Goal: Feedback & Contribution: Submit feedback/report problem

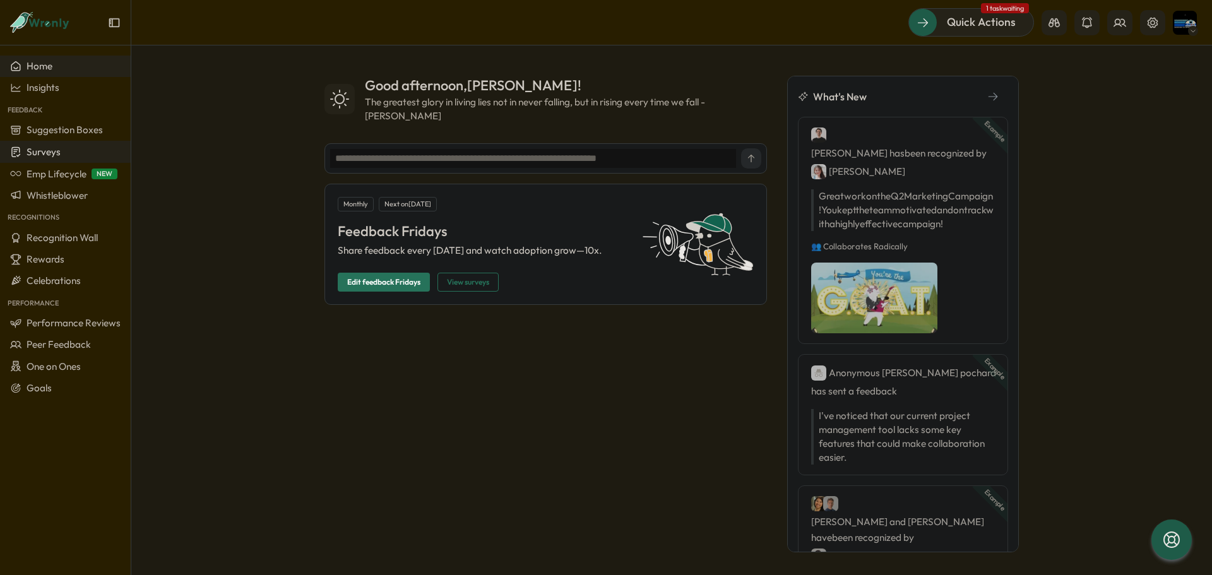
click at [44, 151] on span "Surveys" at bounding box center [44, 152] width 34 height 12
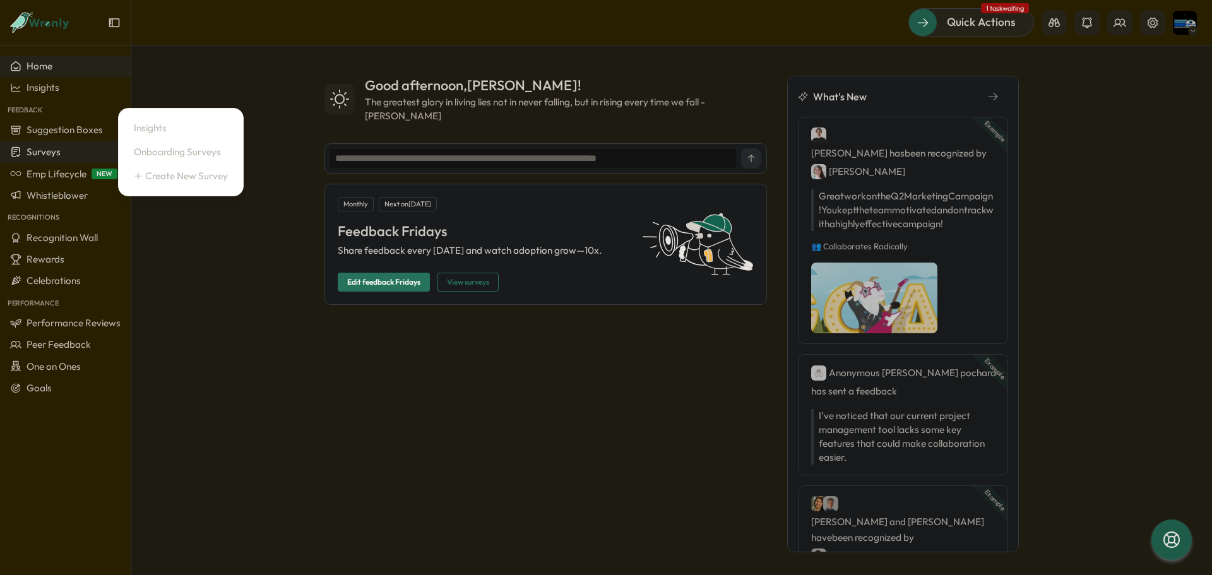
click at [42, 153] on span "Surveys" at bounding box center [44, 152] width 34 height 12
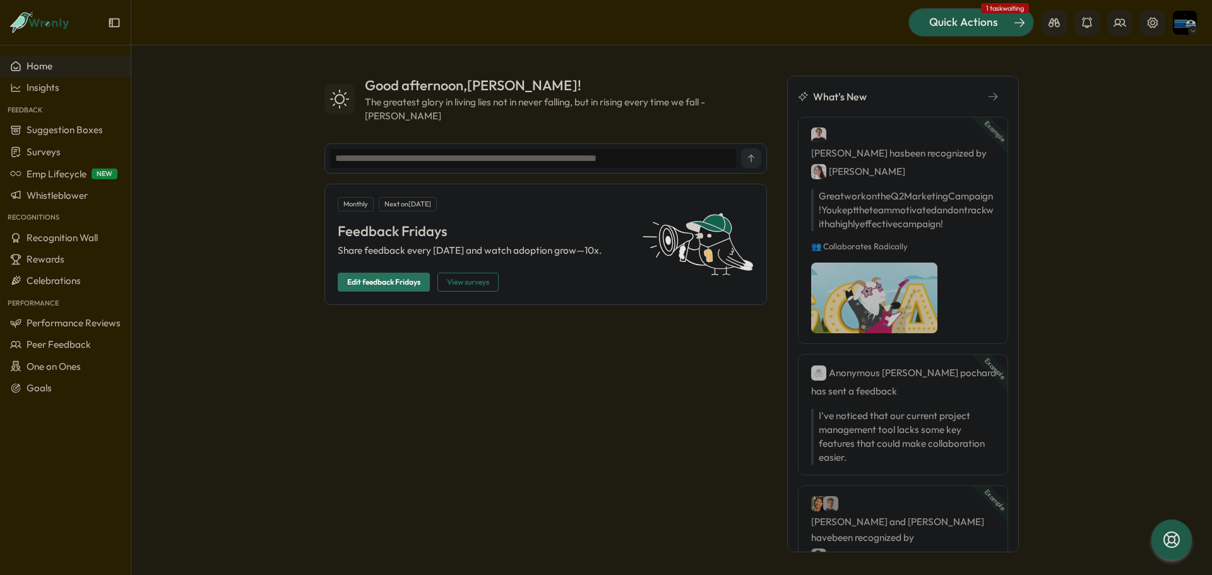
click at [1000, 21] on div "Quick Actions" at bounding box center [964, 22] width 114 height 16
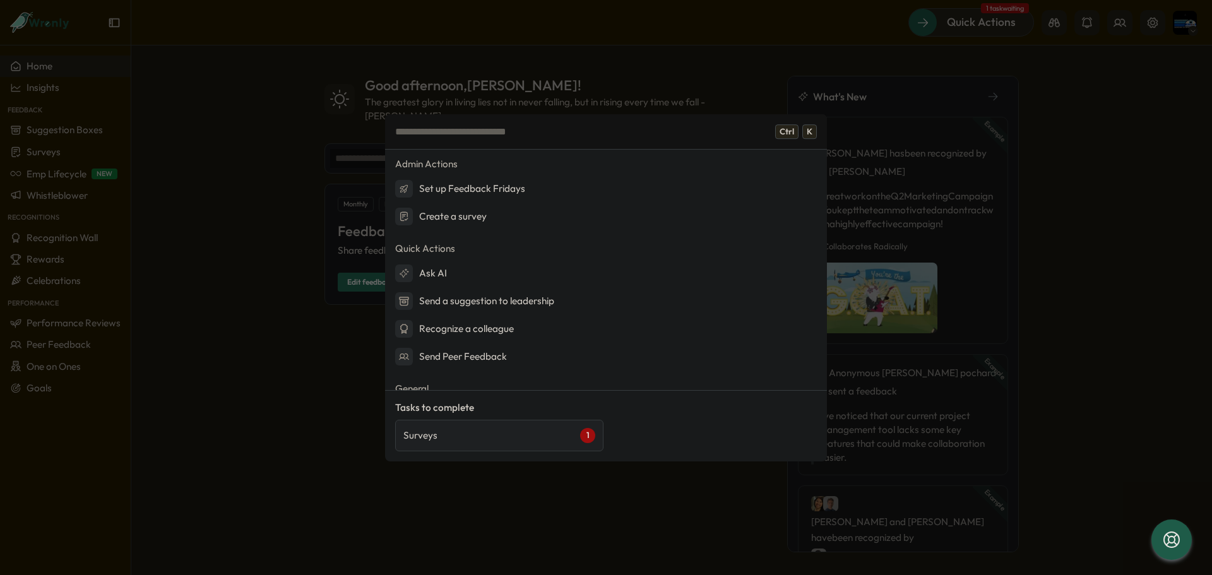
click at [455, 442] on div "Surveys 1" at bounding box center [499, 435] width 192 height 15
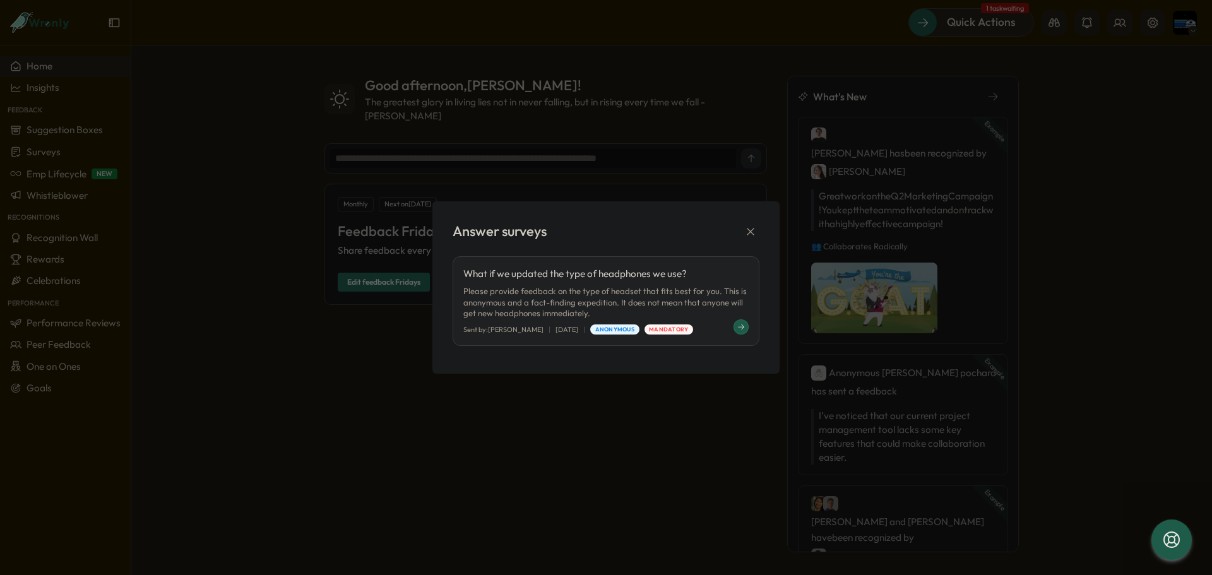
click at [741, 330] on icon at bounding box center [742, 327] width 8 height 8
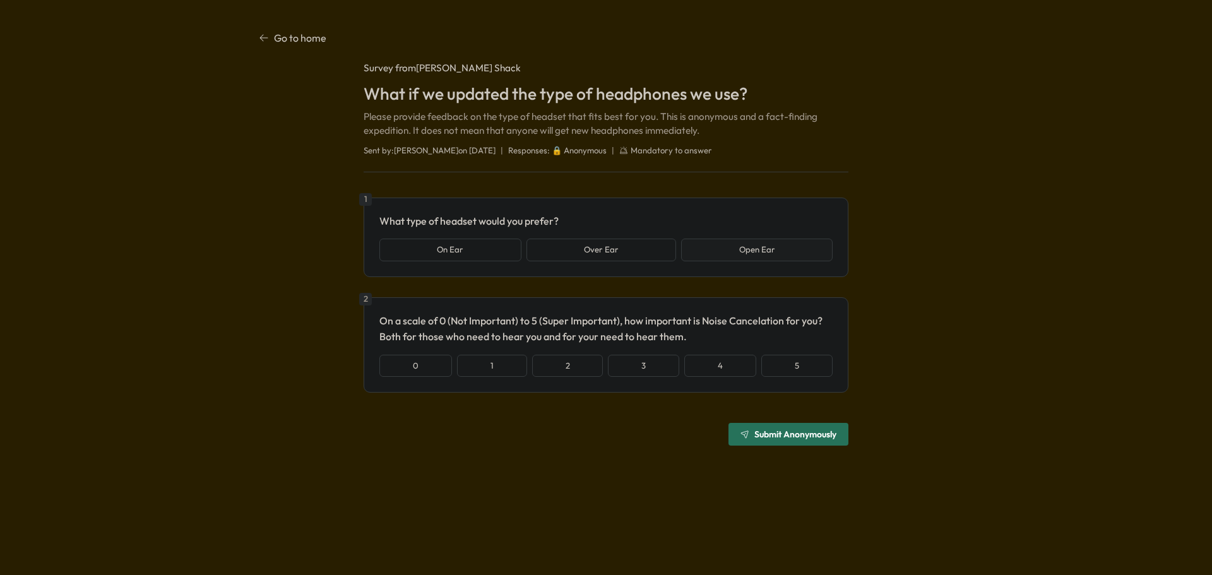
click at [760, 256] on button "Open Ear" at bounding box center [757, 250] width 152 height 23
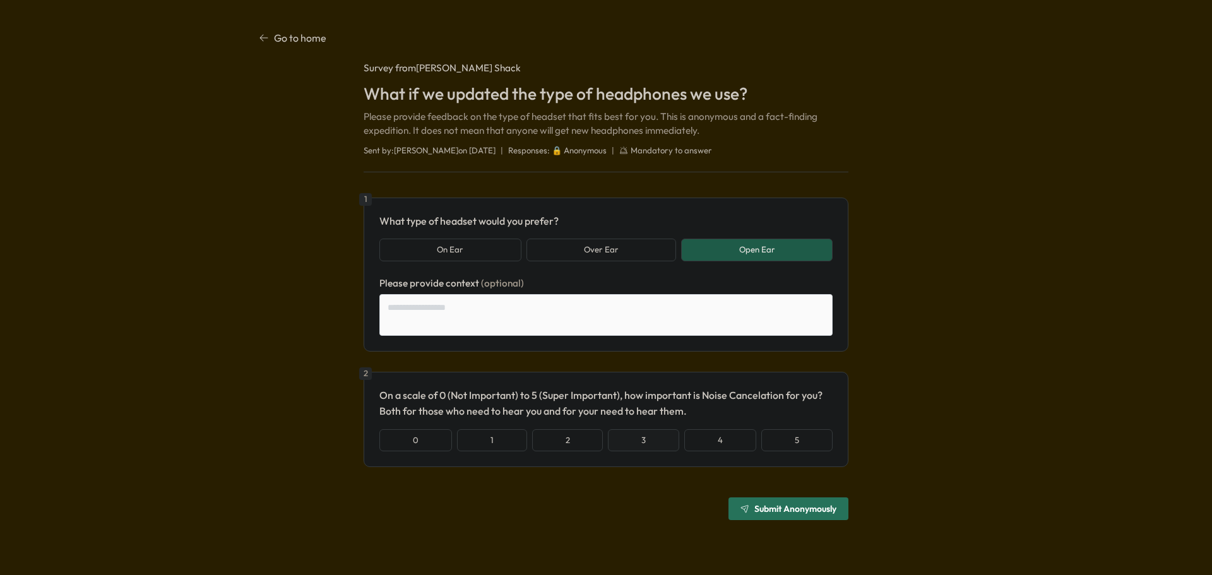
click at [645, 441] on button "3" at bounding box center [643, 440] width 71 height 23
type textarea "*"
click at [789, 506] on span "Submit Anonymously" at bounding box center [796, 509] width 82 height 9
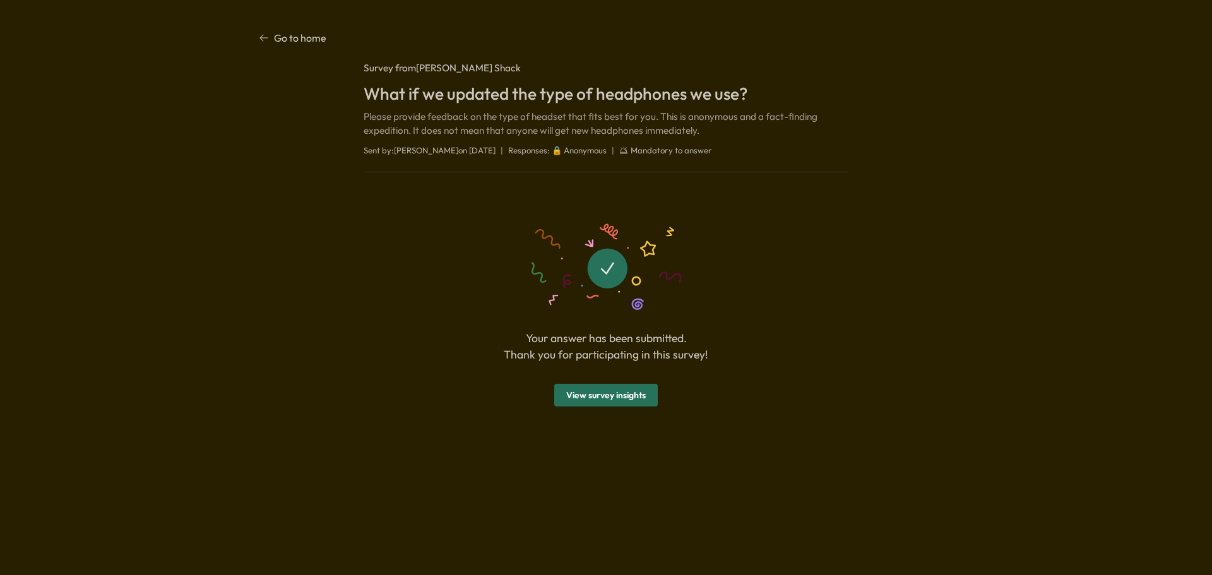
click at [602, 395] on span "View survey insights" at bounding box center [606, 395] width 80 height 21
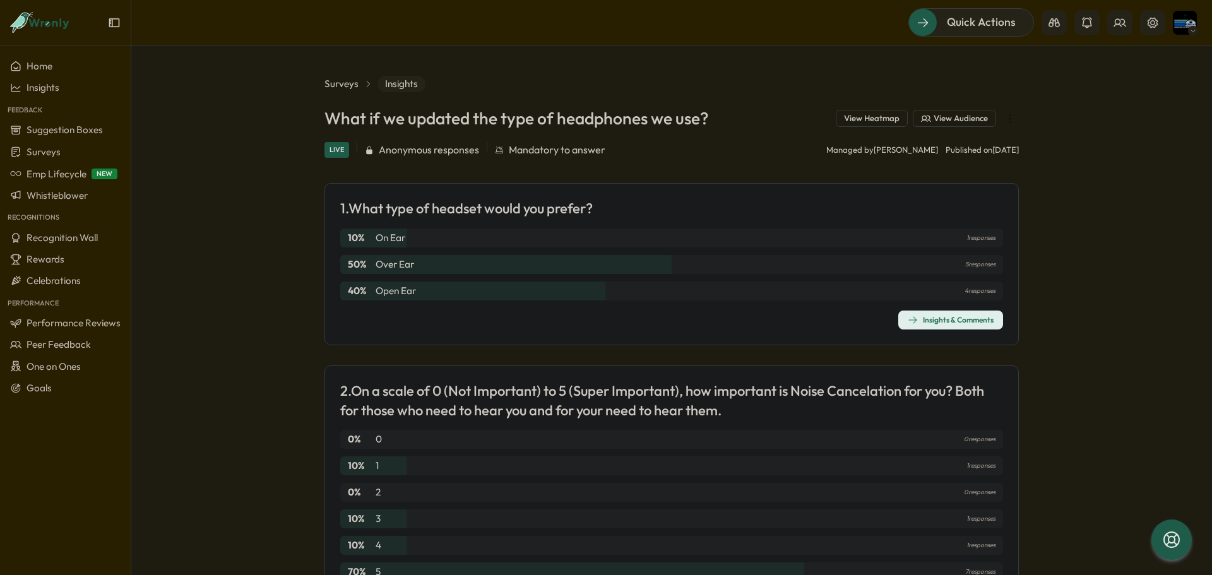
scroll to position [81, 0]
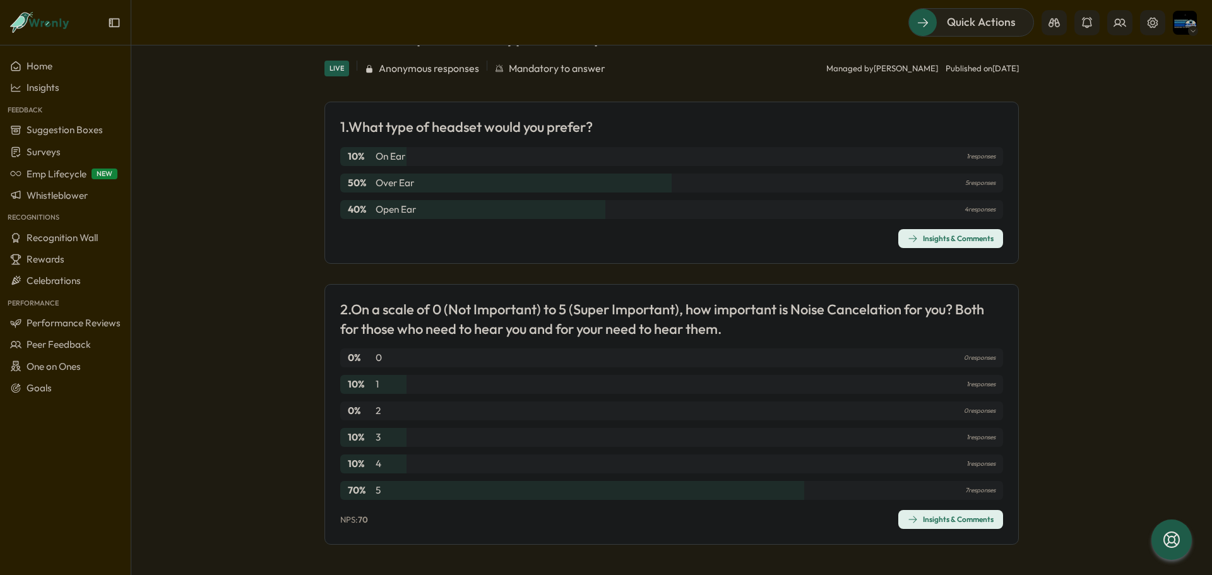
click at [261, 362] on section "Surveys Insights What if we updated the type of headphones we use? View Heatmap…" at bounding box center [671, 310] width 1081 height 530
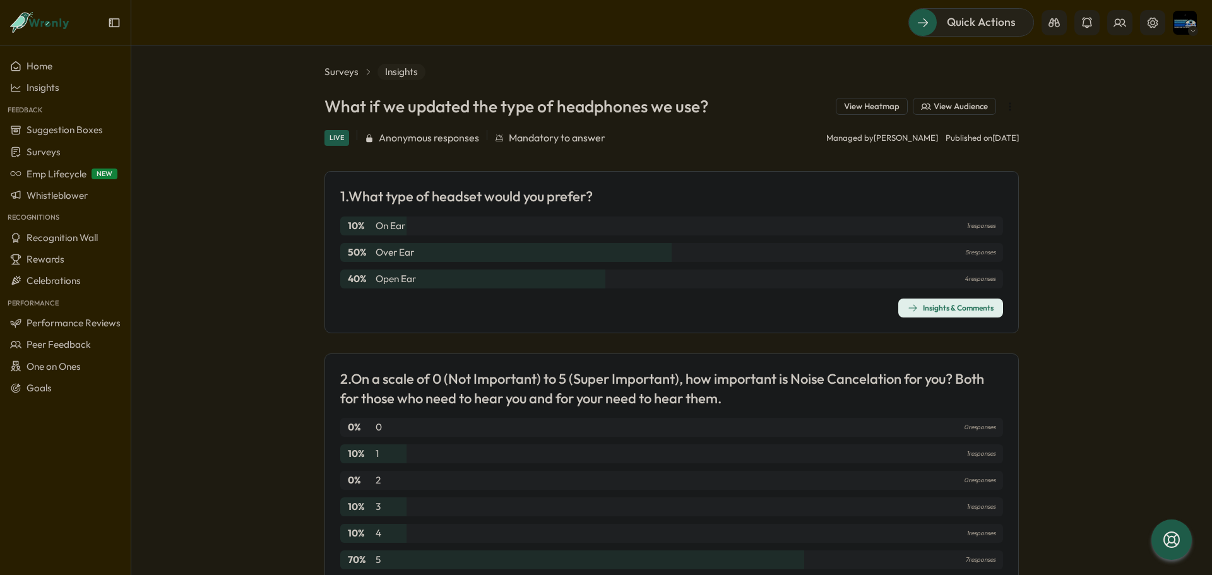
scroll to position [0, 0]
